Goal: Transaction & Acquisition: Purchase product/service

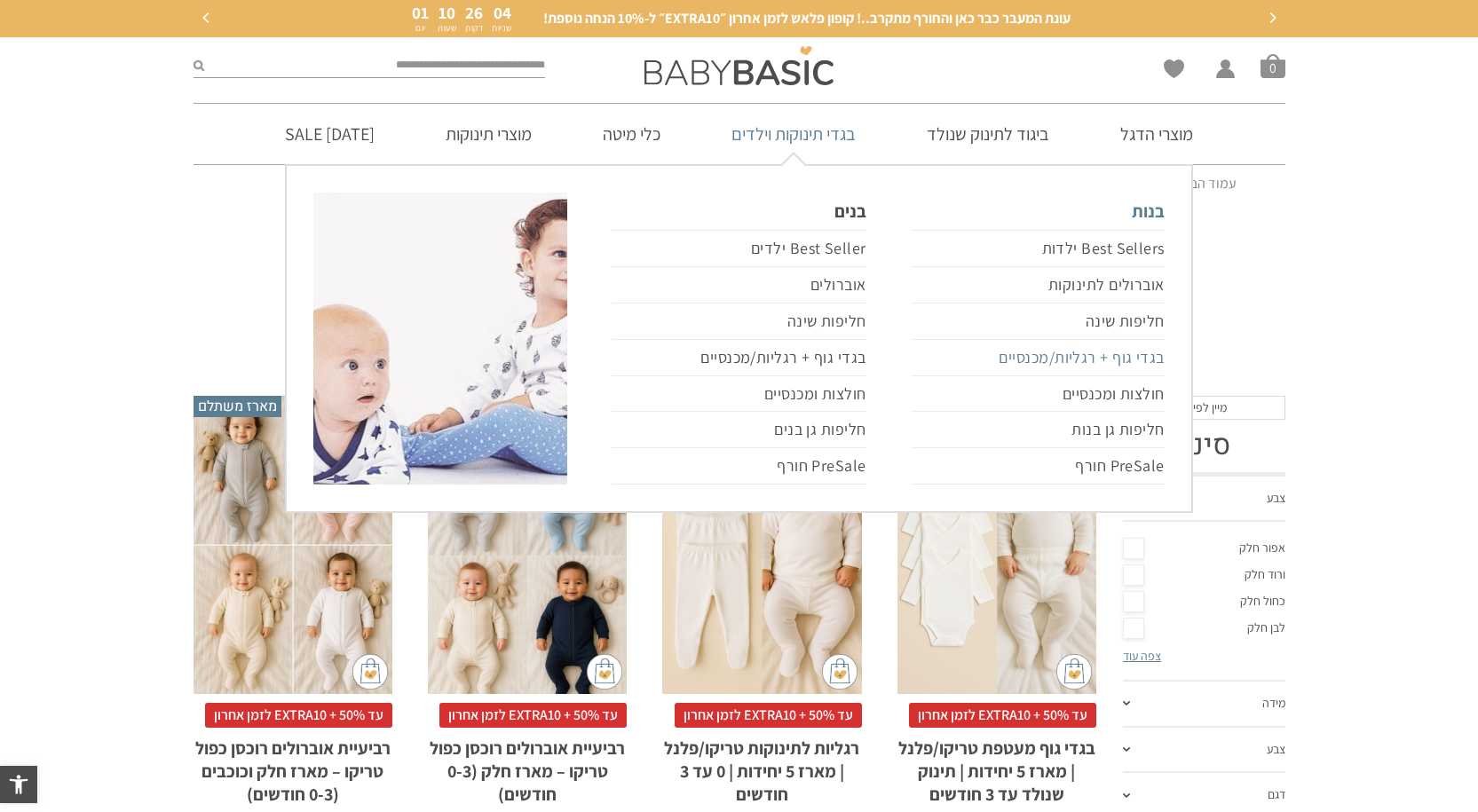
click at [1102, 354] on link "בגדי גוף + רגליות/מכנסיים" at bounding box center [1037, 357] width 254 height 37
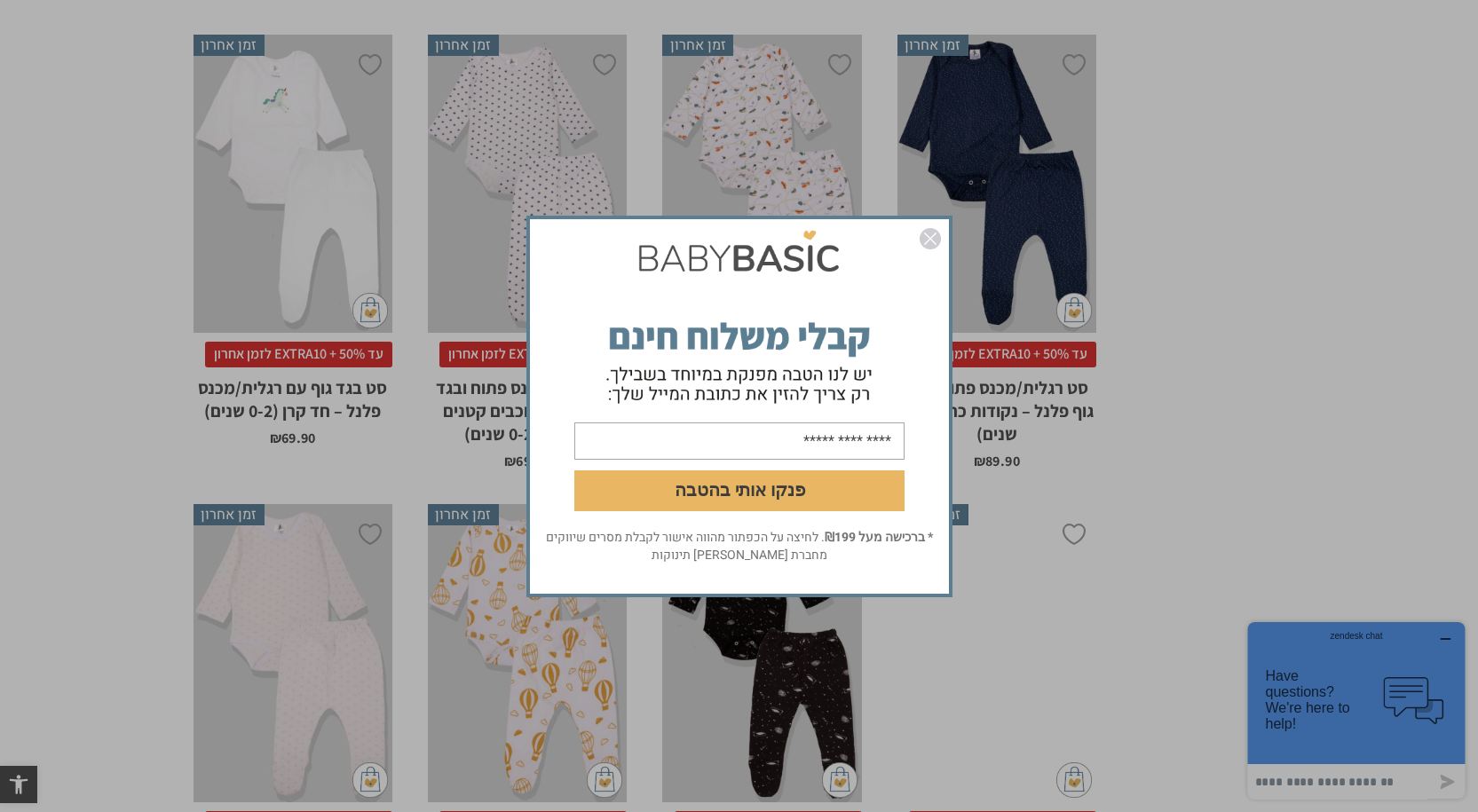
scroll to position [2433, 0]
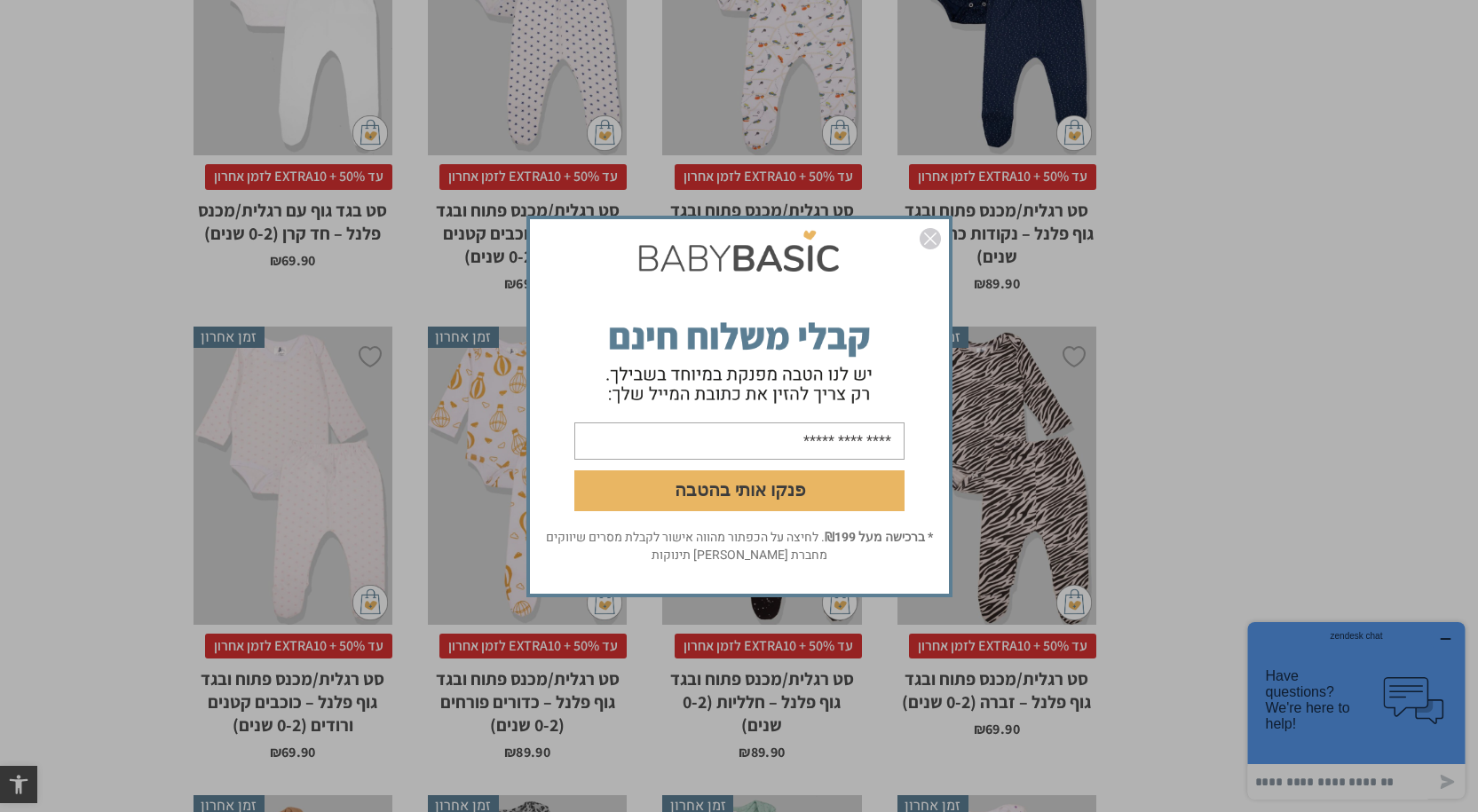
click at [934, 242] on img "סגור" at bounding box center [929, 238] width 21 height 21
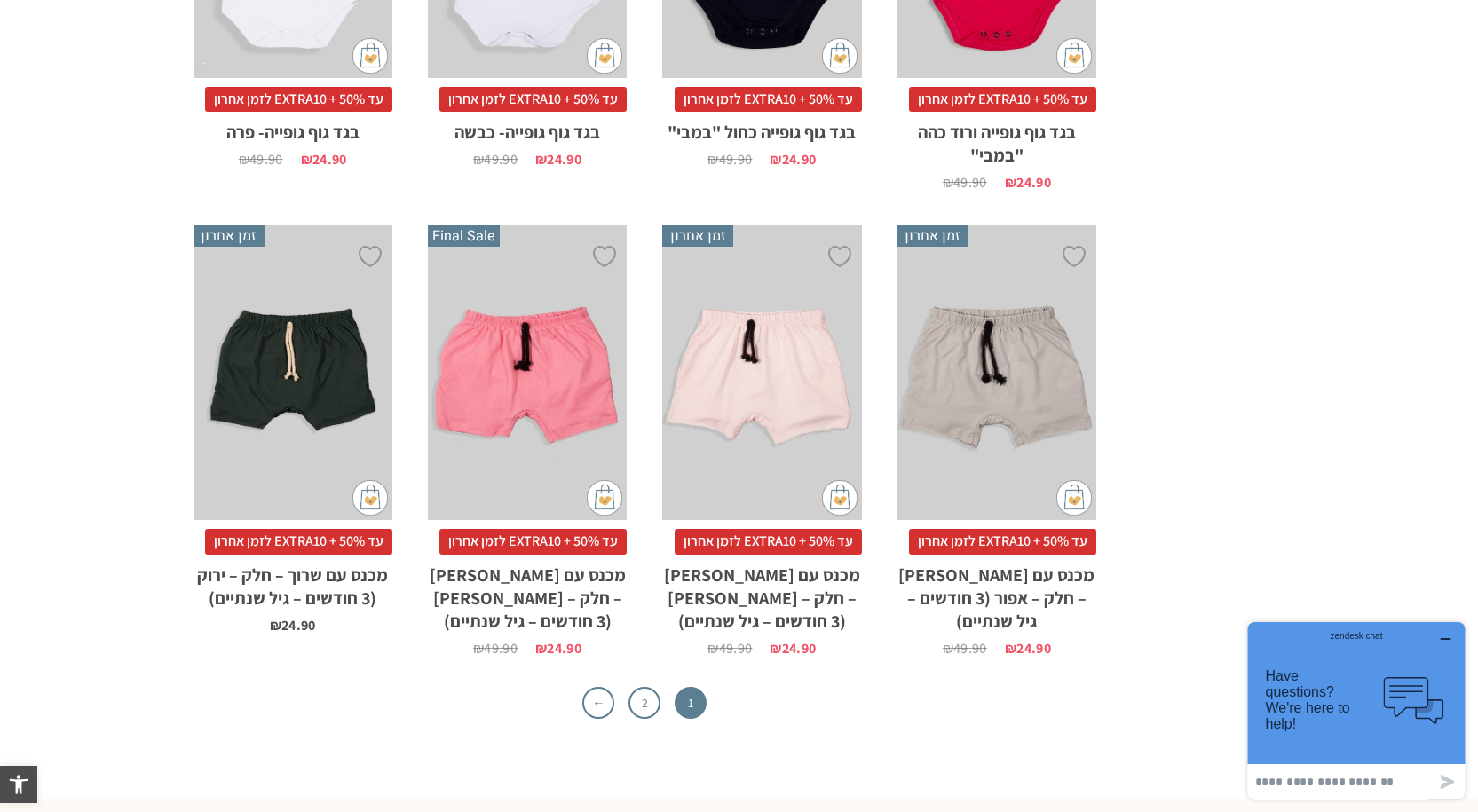
scroll to position [5450, 0]
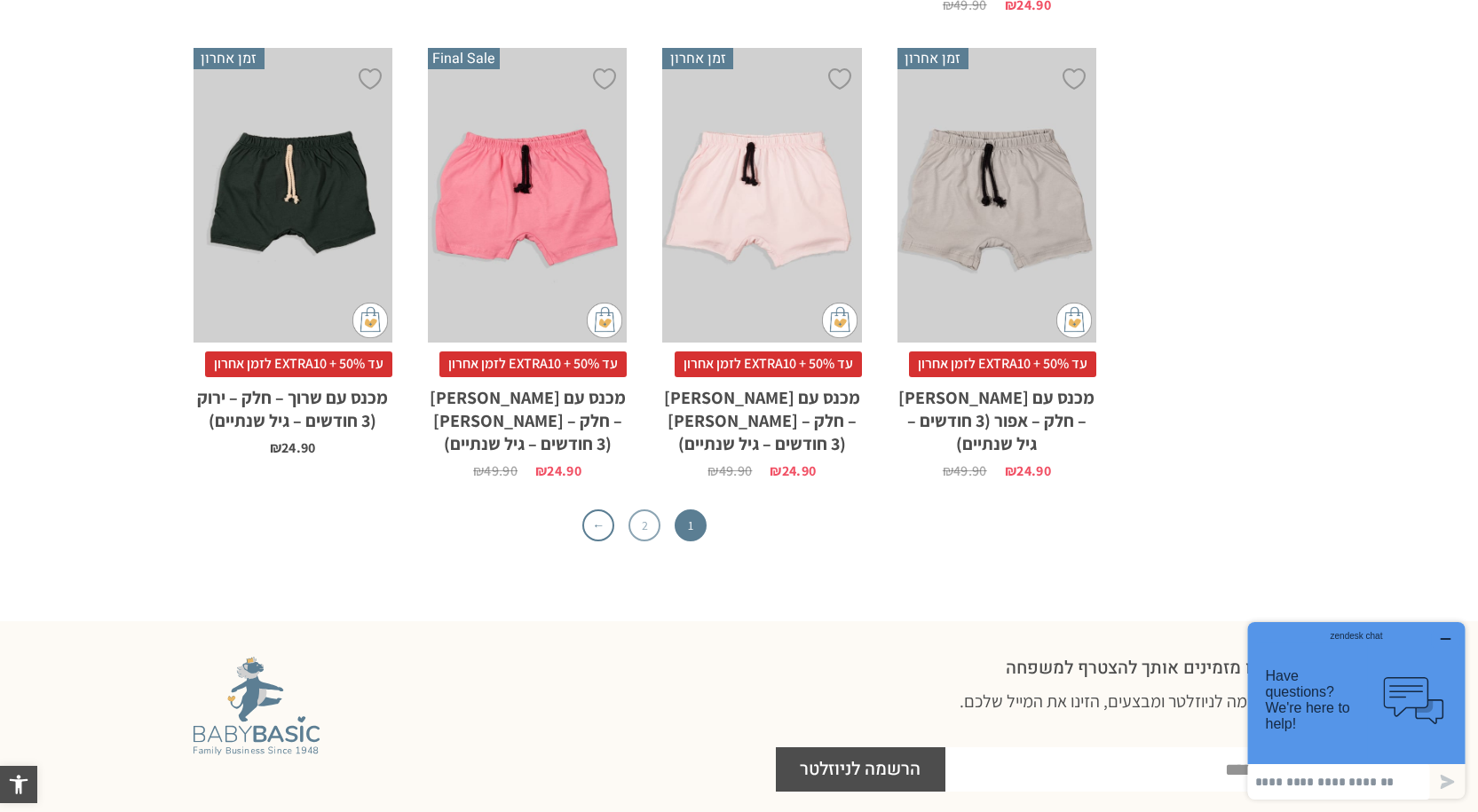
click at [638, 509] on link "2" at bounding box center [644, 525] width 32 height 32
click at [645, 509] on link "2" at bounding box center [644, 525] width 32 height 32
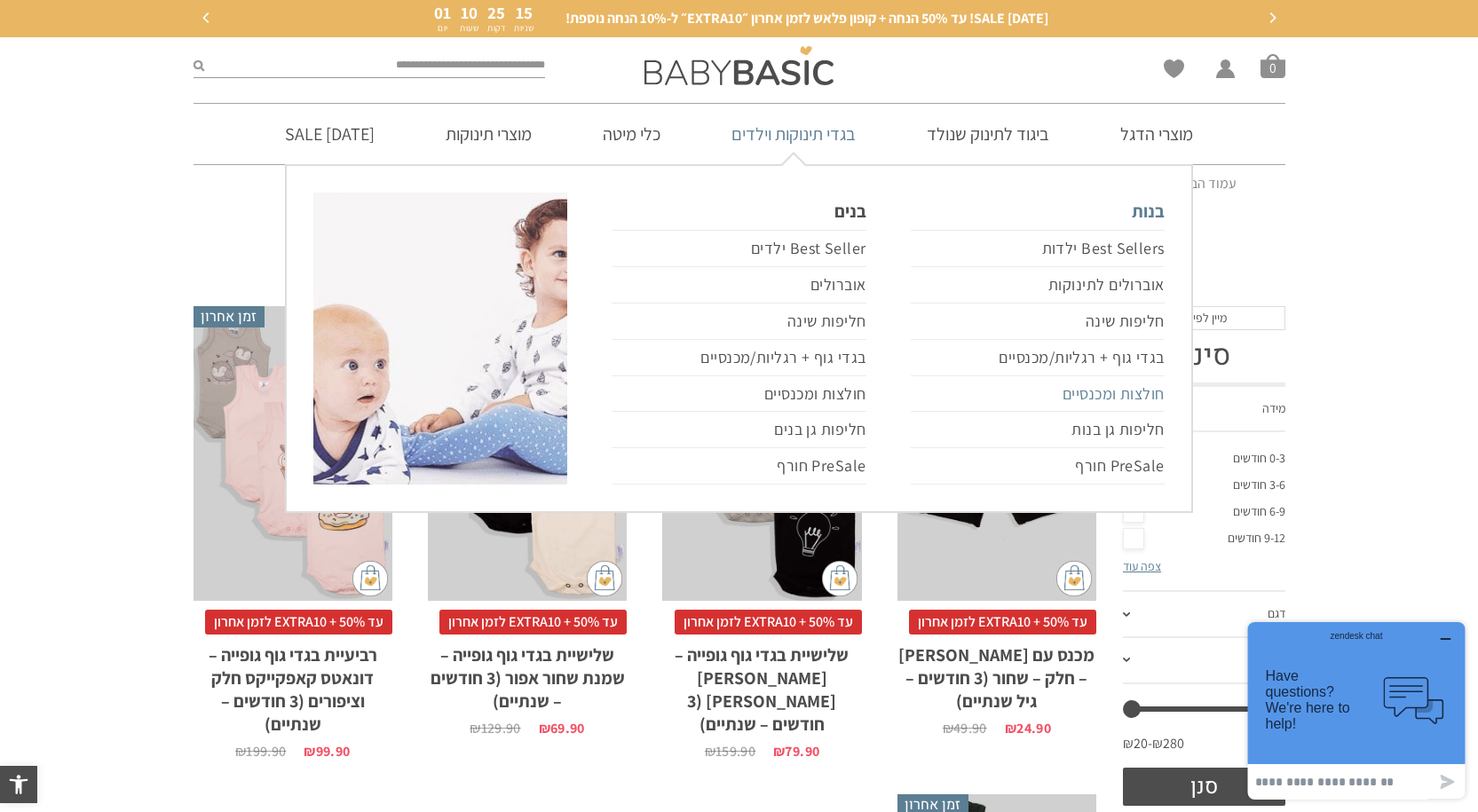
click at [1142, 392] on link "חולצות ומכנסיים" at bounding box center [1037, 394] width 254 height 37
click at [1142, 397] on link "חולצות ומכנסיים" at bounding box center [1037, 394] width 254 height 37
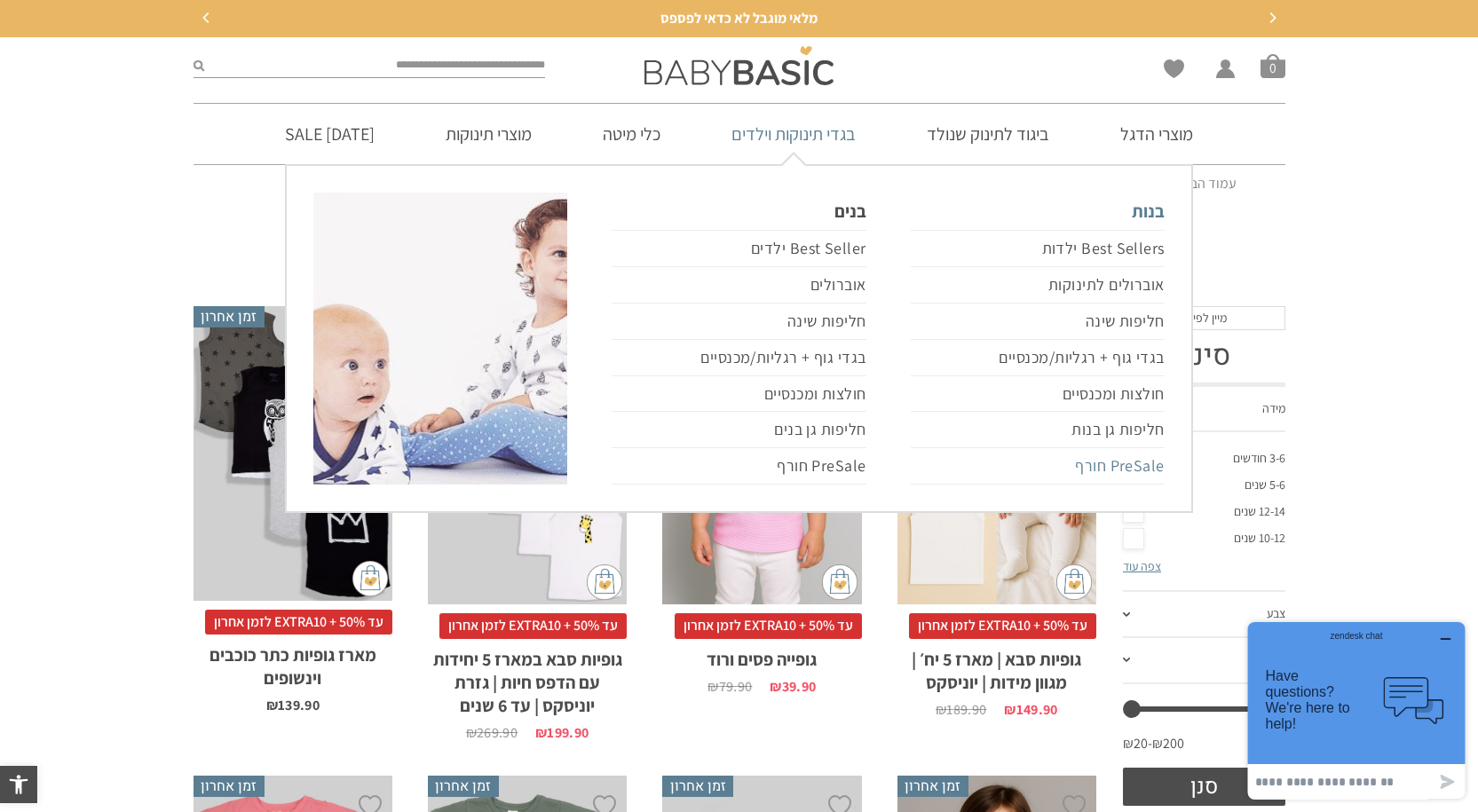
click at [1132, 474] on link "PreSale חורף" at bounding box center [1037, 466] width 254 height 37
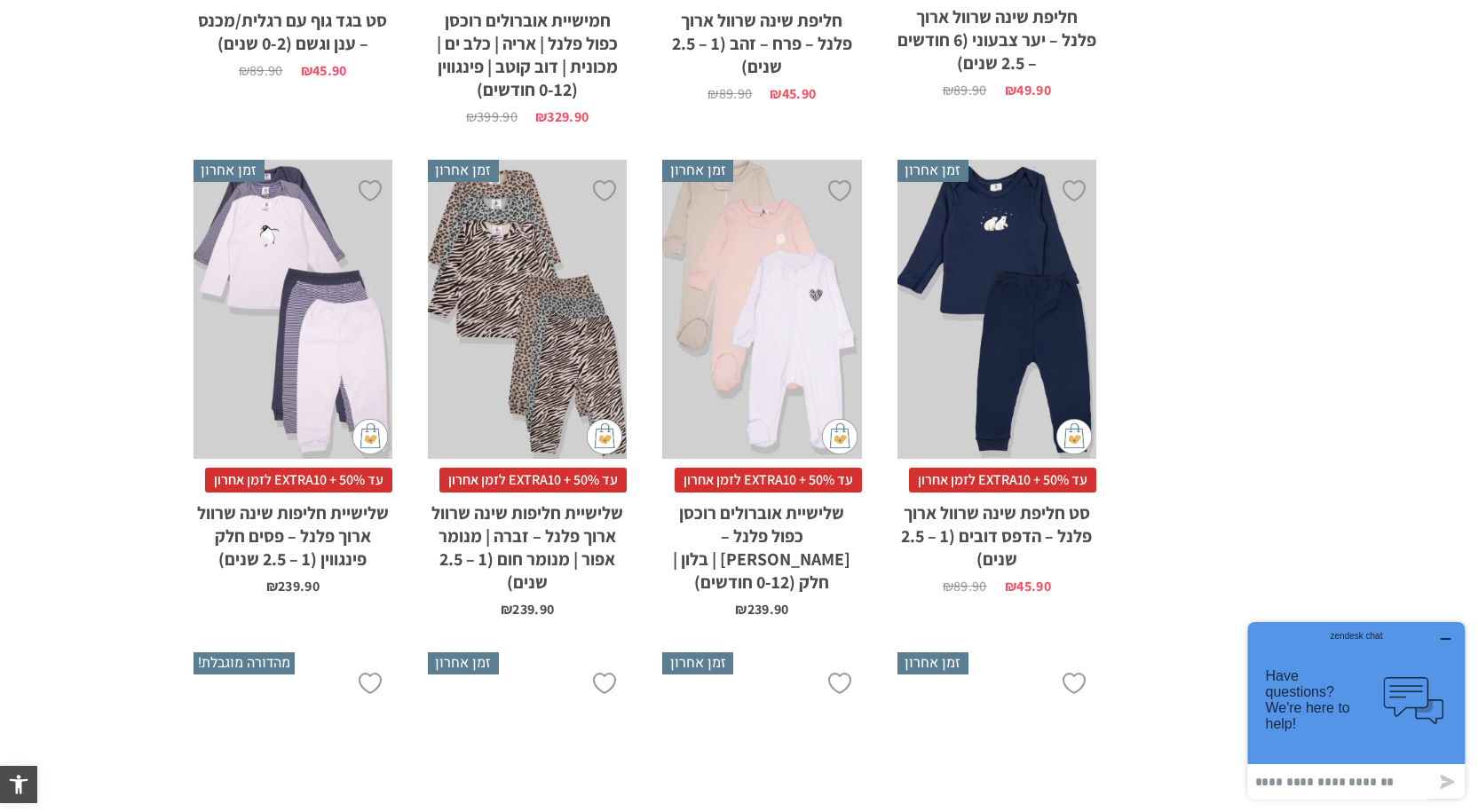
scroll to position [4740, 0]
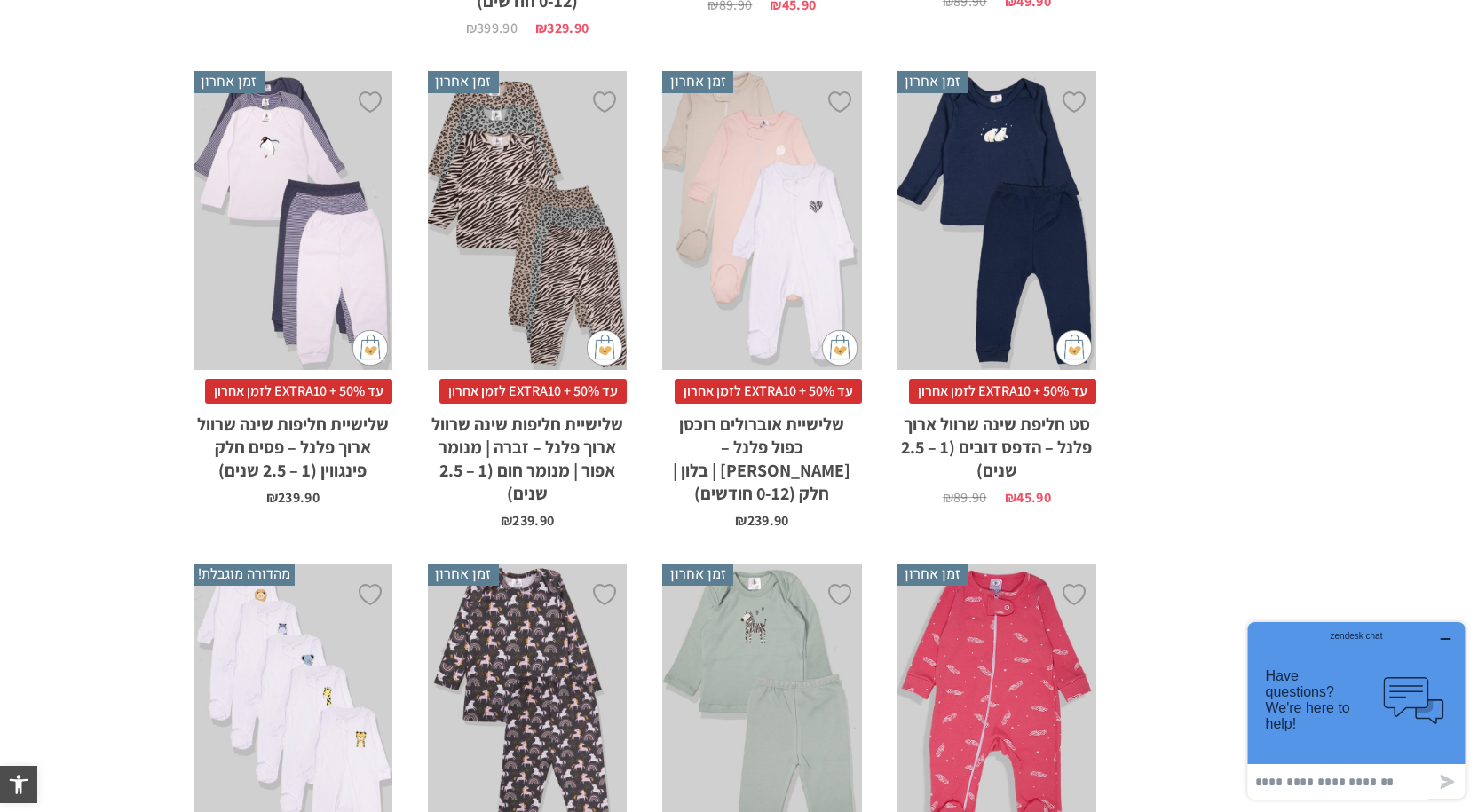
click at [300, 145] on div "x בחירת מידה 12-18m 18-24m 24-30m" at bounding box center [293, 220] width 199 height 299
click at [298, 199] on div "x בחירת מידה 12-18m 18-24m 24-30m" at bounding box center [293, 220] width 199 height 299
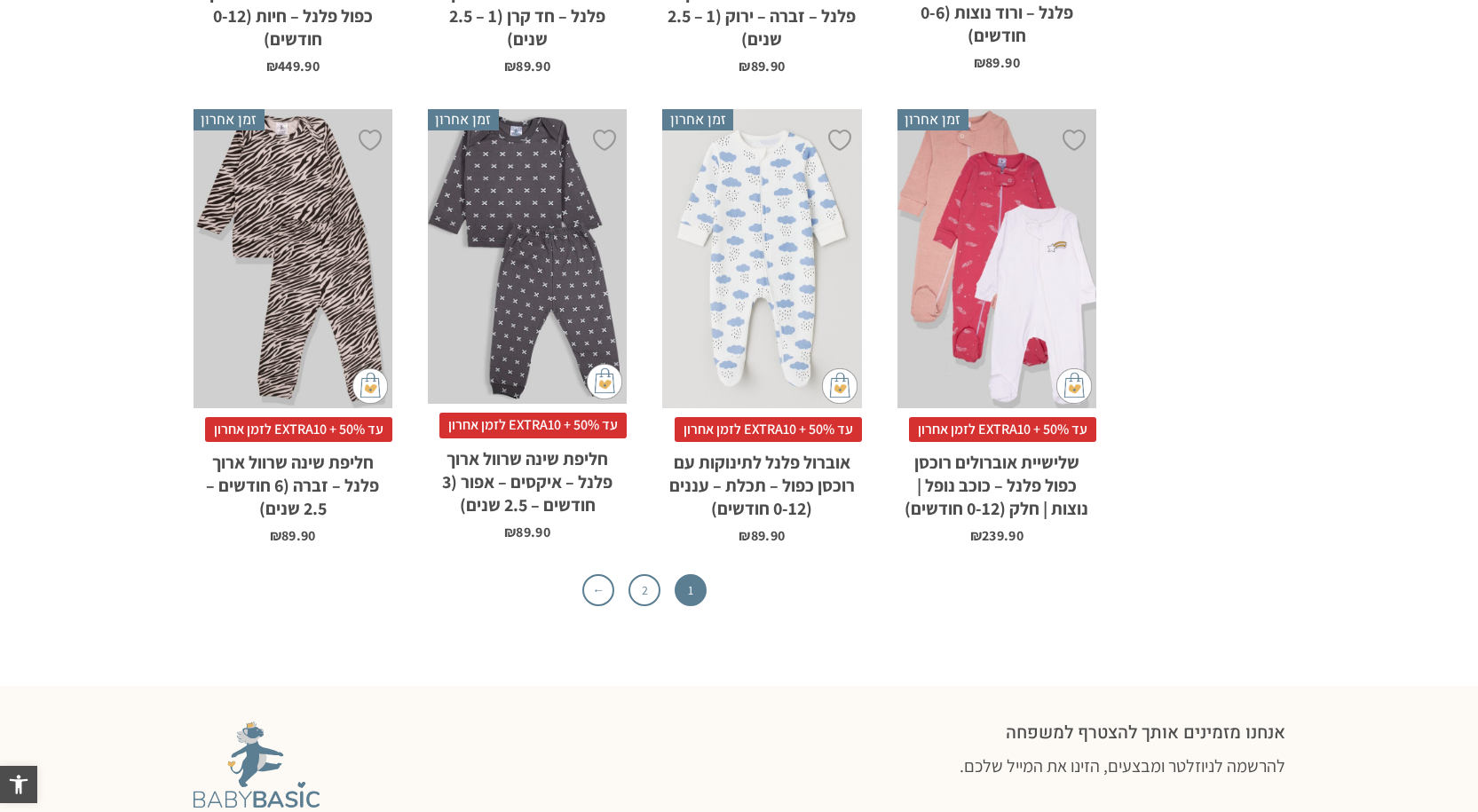
scroll to position [5752, 0]
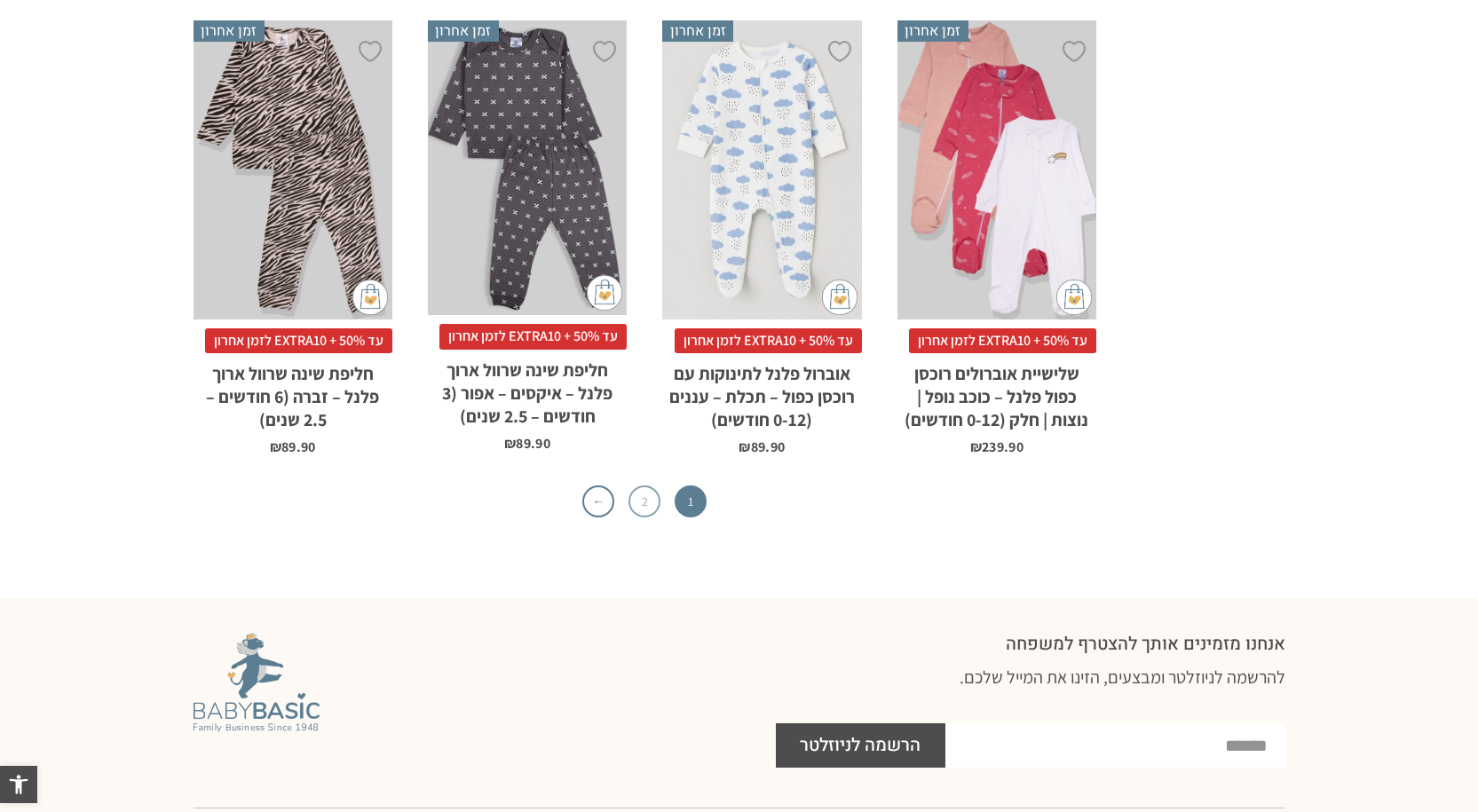
click at [632, 485] on link "2" at bounding box center [644, 501] width 32 height 32
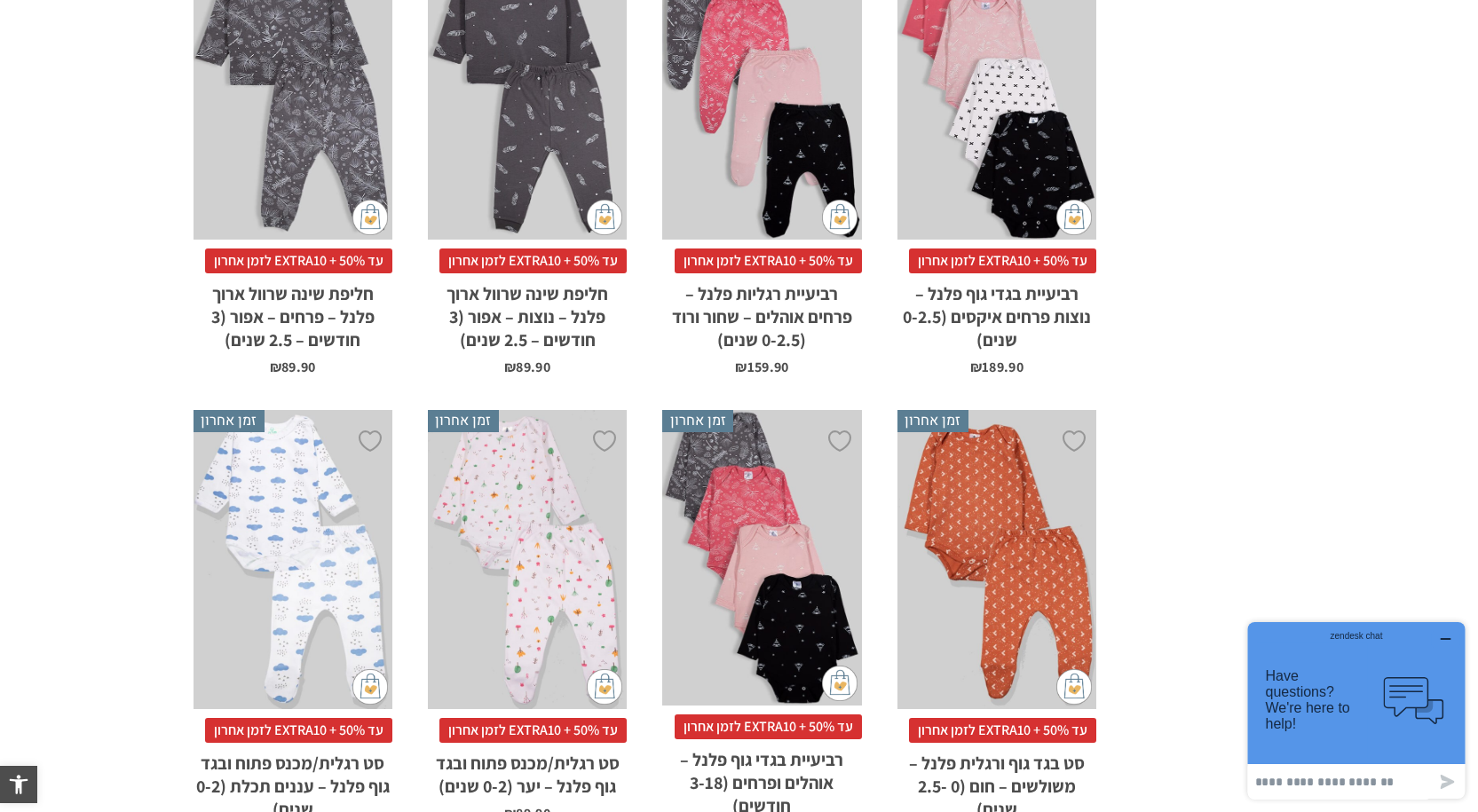
scroll to position [5502, 0]
